Goal: Transaction & Acquisition: Purchase product/service

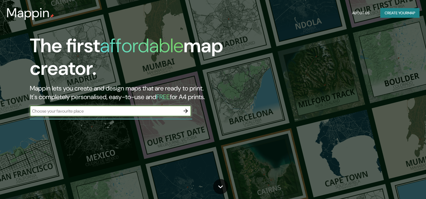
click at [88, 113] on input "text" at bounding box center [105, 111] width 150 height 6
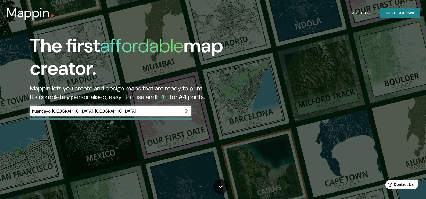
type input "huancayo, [GEOGRAPHIC_DATA] , [GEOGRAPHIC_DATA]"
click at [186, 110] on icon "button" at bounding box center [185, 111] width 4 height 4
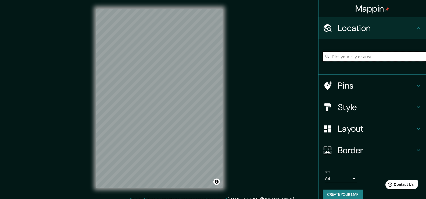
click at [380, 55] on input "Pick your city or area" at bounding box center [374, 57] width 103 height 10
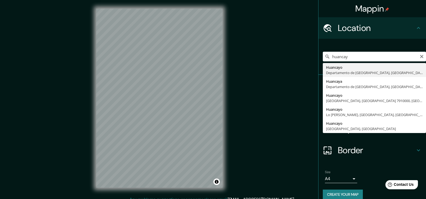
type input "Huancayo, [GEOGRAPHIC_DATA], [GEOGRAPHIC_DATA]"
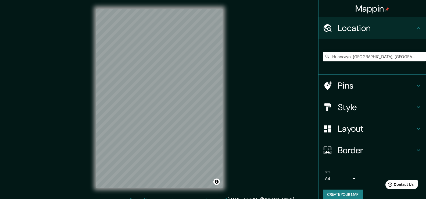
click at [352, 149] on h4 "Border" at bounding box center [376, 150] width 77 height 11
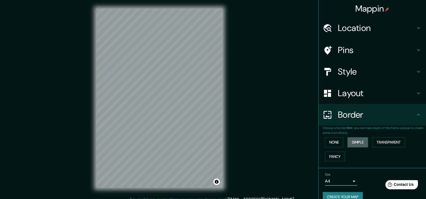
click at [357, 144] on button "Simple" at bounding box center [357, 142] width 20 height 10
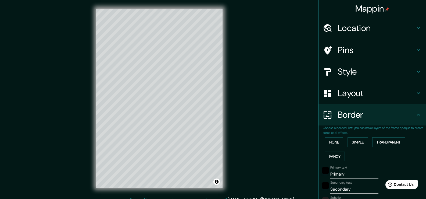
click at [344, 68] on h4 "Style" at bounding box center [376, 71] width 77 height 11
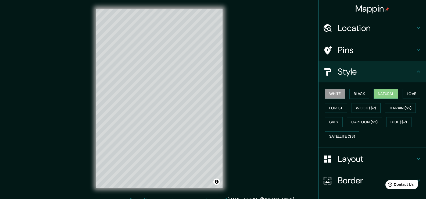
click at [388, 95] on button "Natural" at bounding box center [385, 94] width 25 height 10
click at [398, 118] on button "Blue ($2)" at bounding box center [398, 122] width 25 height 10
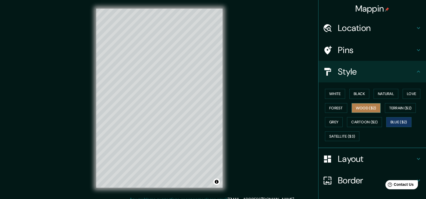
click at [353, 107] on button "Wood ($2)" at bounding box center [365, 108] width 29 height 10
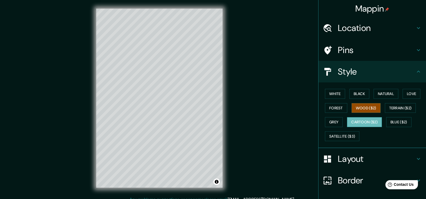
click at [357, 120] on button "Cartoon ($2)" at bounding box center [364, 122] width 35 height 10
click at [337, 93] on button "White" at bounding box center [335, 94] width 20 height 10
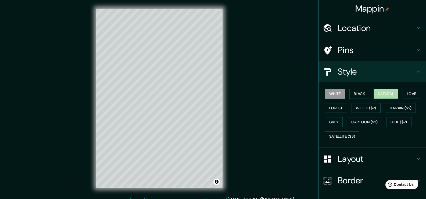
click at [384, 92] on button "Natural" at bounding box center [385, 94] width 25 height 10
click at [410, 92] on button "Love" at bounding box center [411, 94] width 18 height 10
click at [384, 94] on button "Natural" at bounding box center [385, 94] width 25 height 10
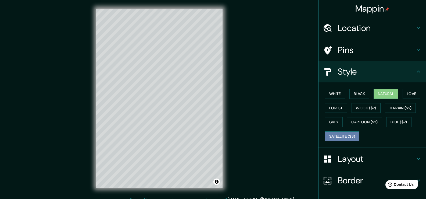
click at [345, 135] on button "Satellite ($3)" at bounding box center [342, 136] width 34 height 10
click at [381, 93] on button "Natural" at bounding box center [385, 94] width 25 height 10
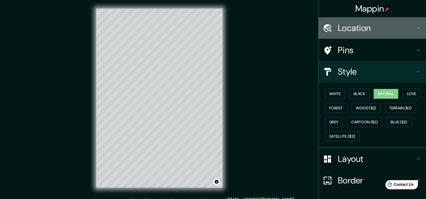
click at [353, 30] on h4 "Location" at bounding box center [376, 28] width 77 height 11
type input "38"
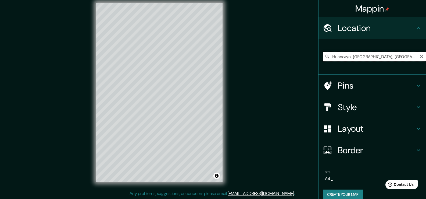
drag, startPoint x: 381, startPoint y: 55, endPoint x: 389, endPoint y: 54, distance: 7.8
click at [381, 55] on input "Huancayo, [GEOGRAPHIC_DATA], [GEOGRAPHIC_DATA]" at bounding box center [374, 57] width 103 height 10
click at [329, 181] on body "Mappin Location [GEOGRAPHIC_DATA], [GEOGRAPHIC_DATA], [GEOGRAPHIC_DATA] Pins St…" at bounding box center [213, 93] width 426 height 199
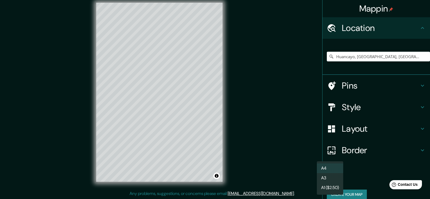
click at [329, 179] on li "A3" at bounding box center [330, 178] width 26 height 10
type input "a4"
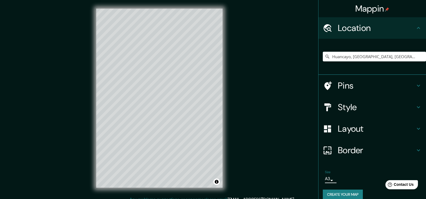
click at [350, 193] on button "Create your map" at bounding box center [343, 194] width 40 height 10
